Goal: Navigation & Orientation: Find specific page/section

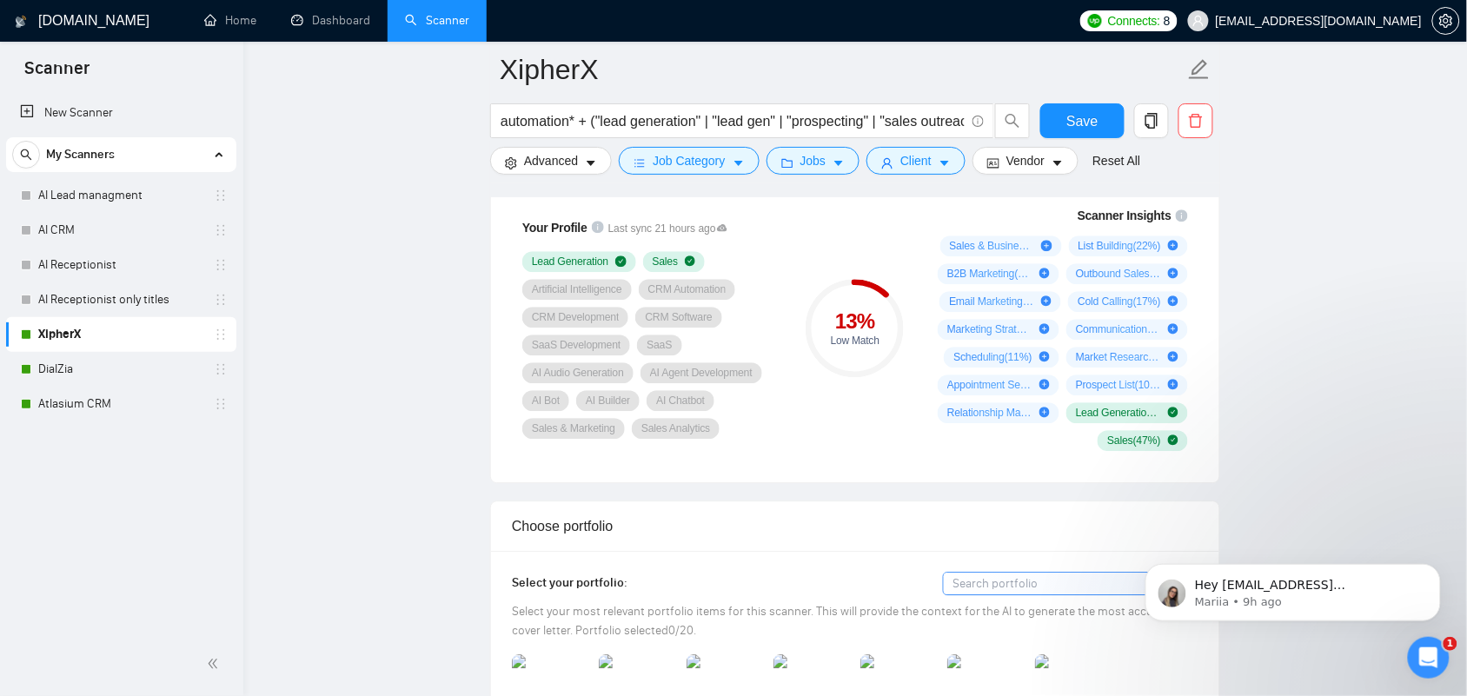
scroll to position [1195, 0]
click at [350, 28] on link "Dashboard" at bounding box center [330, 20] width 79 height 15
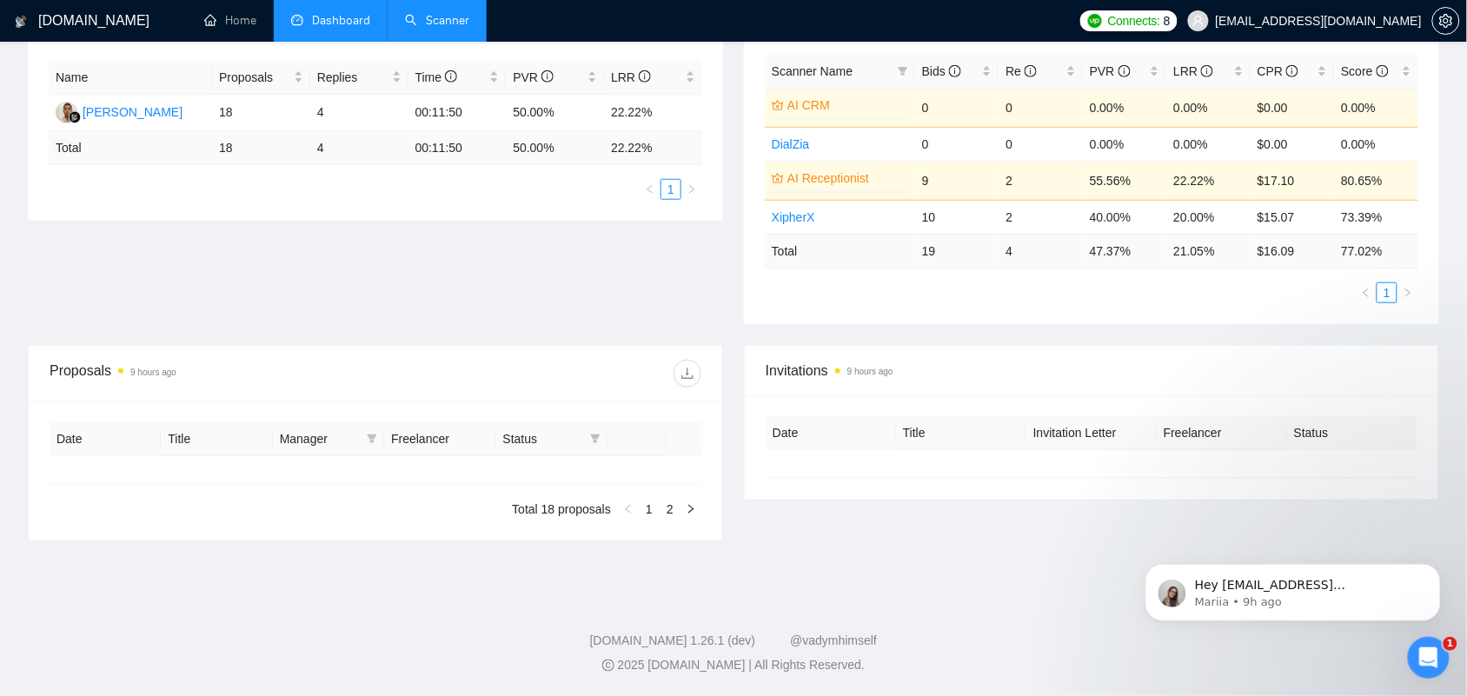
type input "[DATE]"
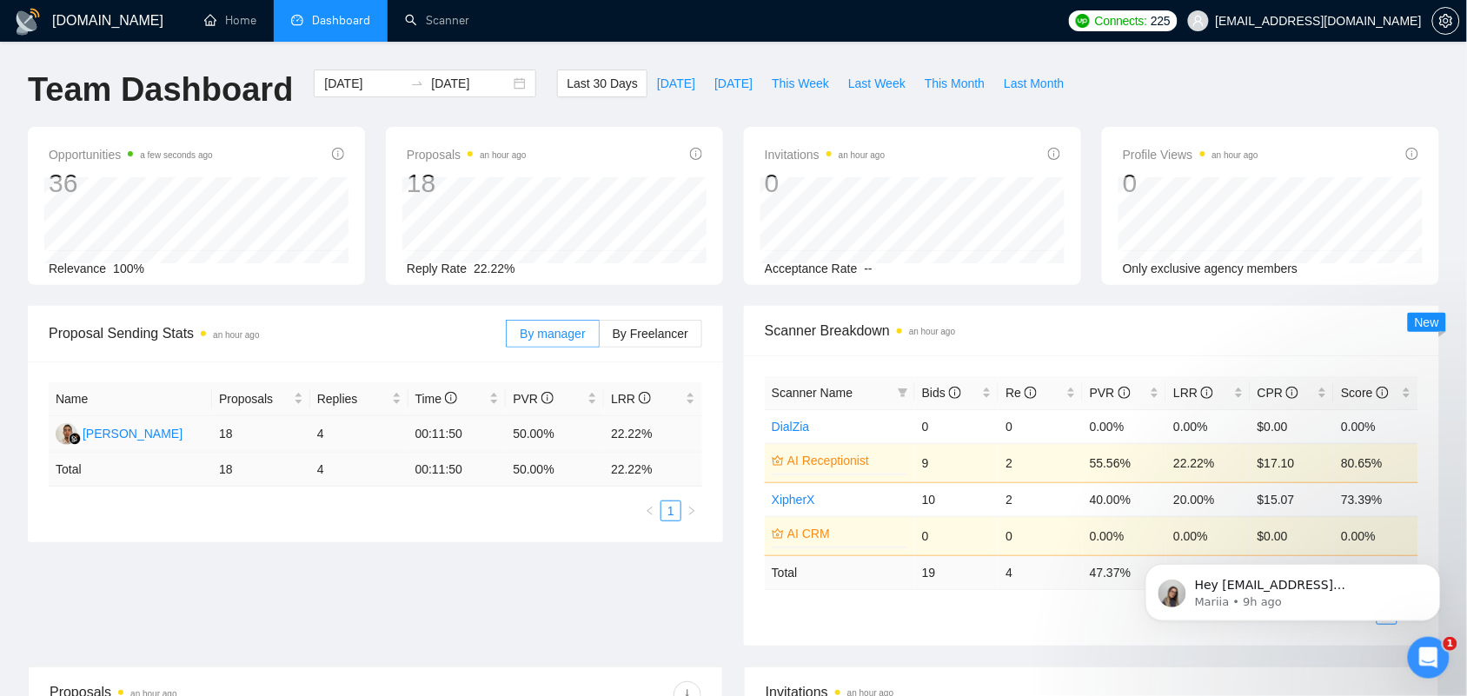
click at [423, 430] on td "00:11:50" at bounding box center [457, 434] width 98 height 37
click at [421, 474] on td "00:11:50" at bounding box center [457, 470] width 98 height 34
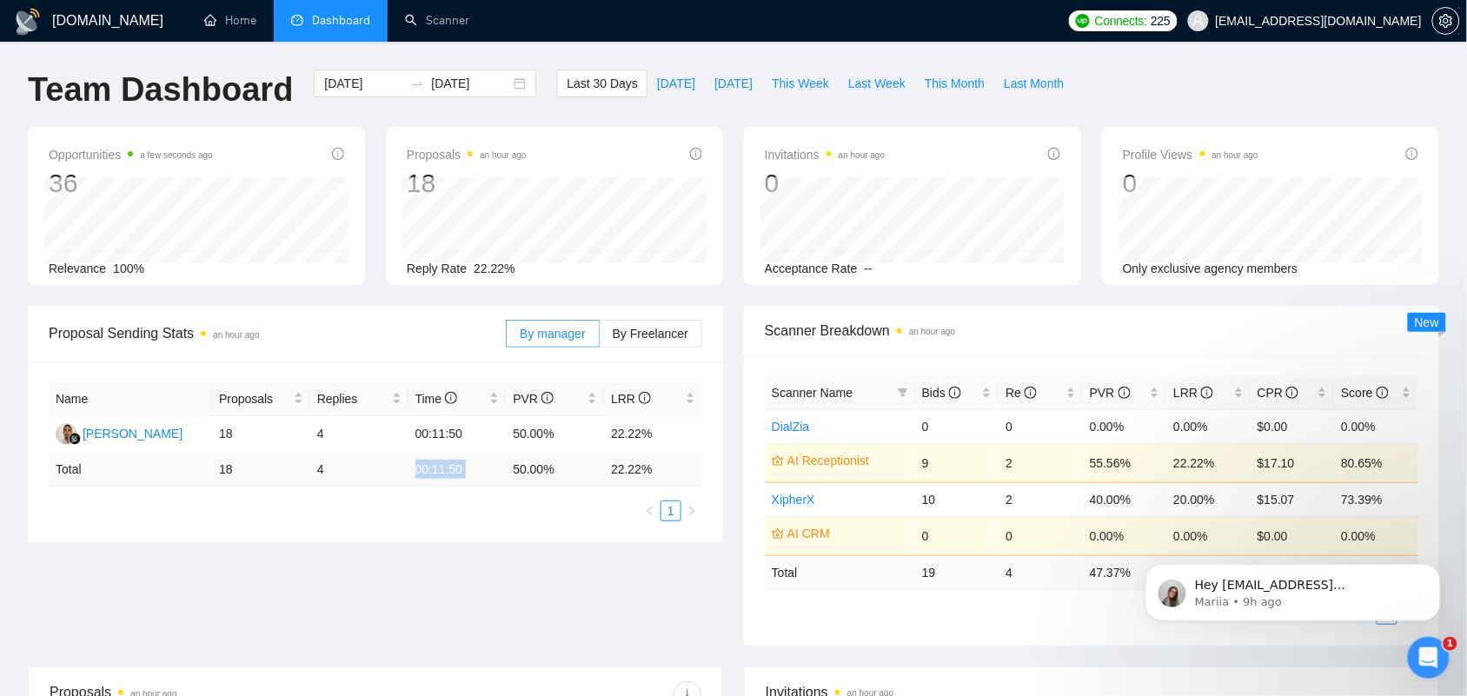
click at [421, 474] on td "00:11:50" at bounding box center [457, 470] width 98 height 34
click at [197, 517] on ul "1" at bounding box center [376, 511] width 654 height 21
click at [245, 22] on link "Home" at bounding box center [230, 20] width 52 height 15
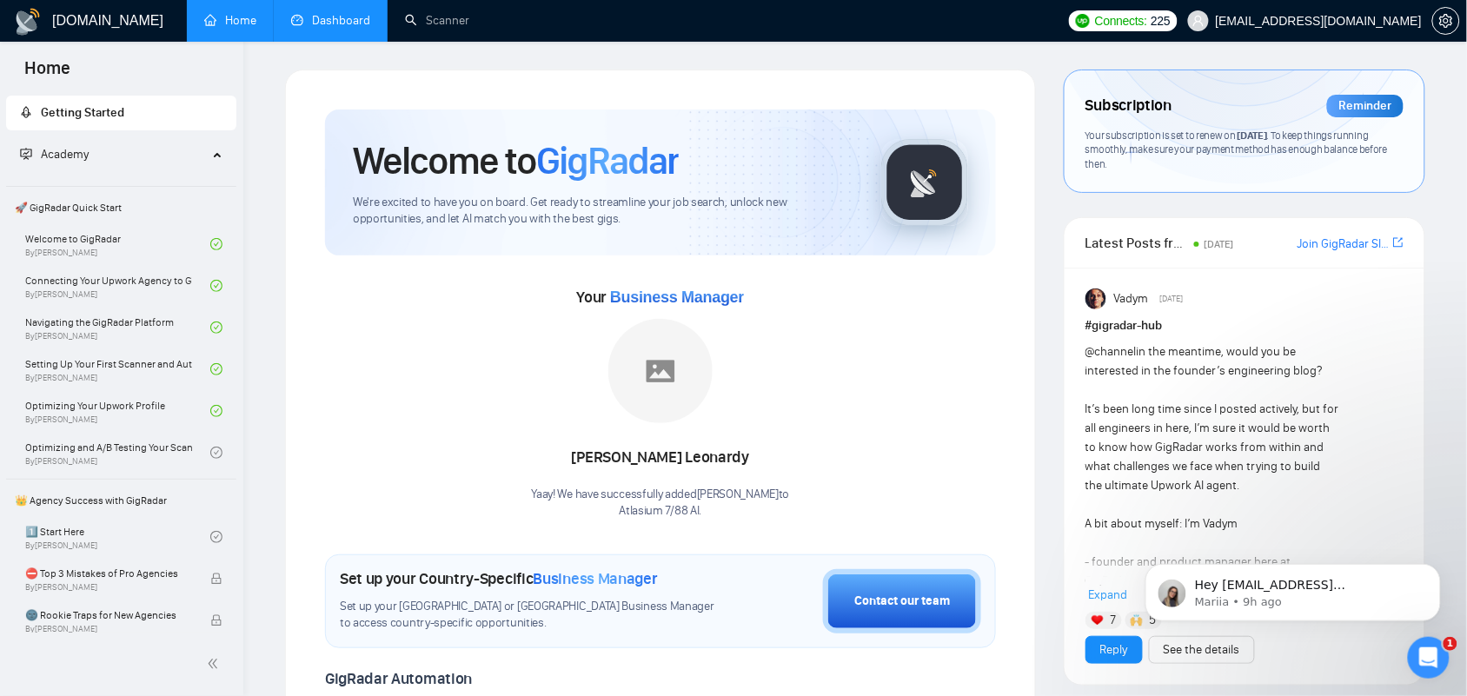
click at [331, 13] on link "Dashboard" at bounding box center [330, 20] width 79 height 15
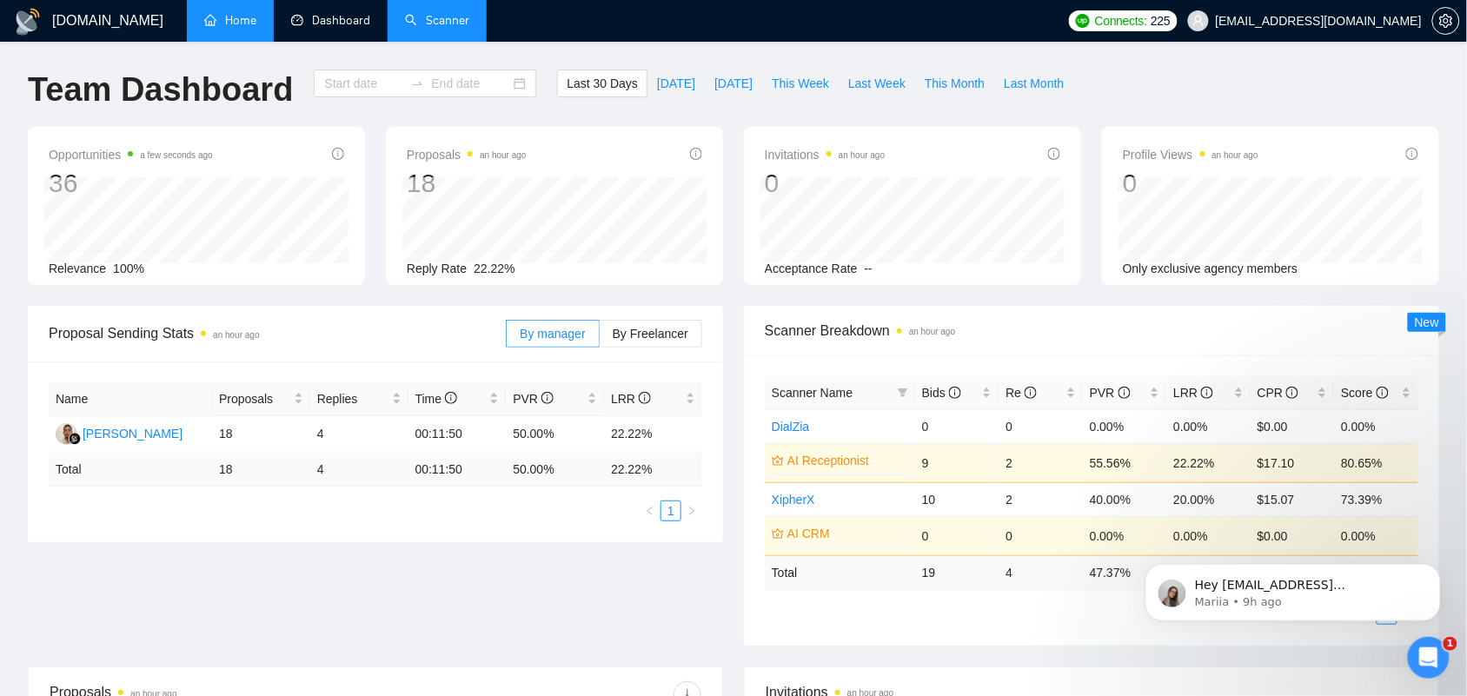
type input "[DATE]"
click at [452, 63] on div "[DOMAIN_NAME] Home Dashboard Scanner Connects: 225 [EMAIL_ADDRESS][DOMAIN_NAME]…" at bounding box center [733, 677] width 1467 height 1354
click at [435, 13] on link "Scanner" at bounding box center [437, 20] width 64 height 15
